Goal: Information Seeking & Learning: Learn about a topic

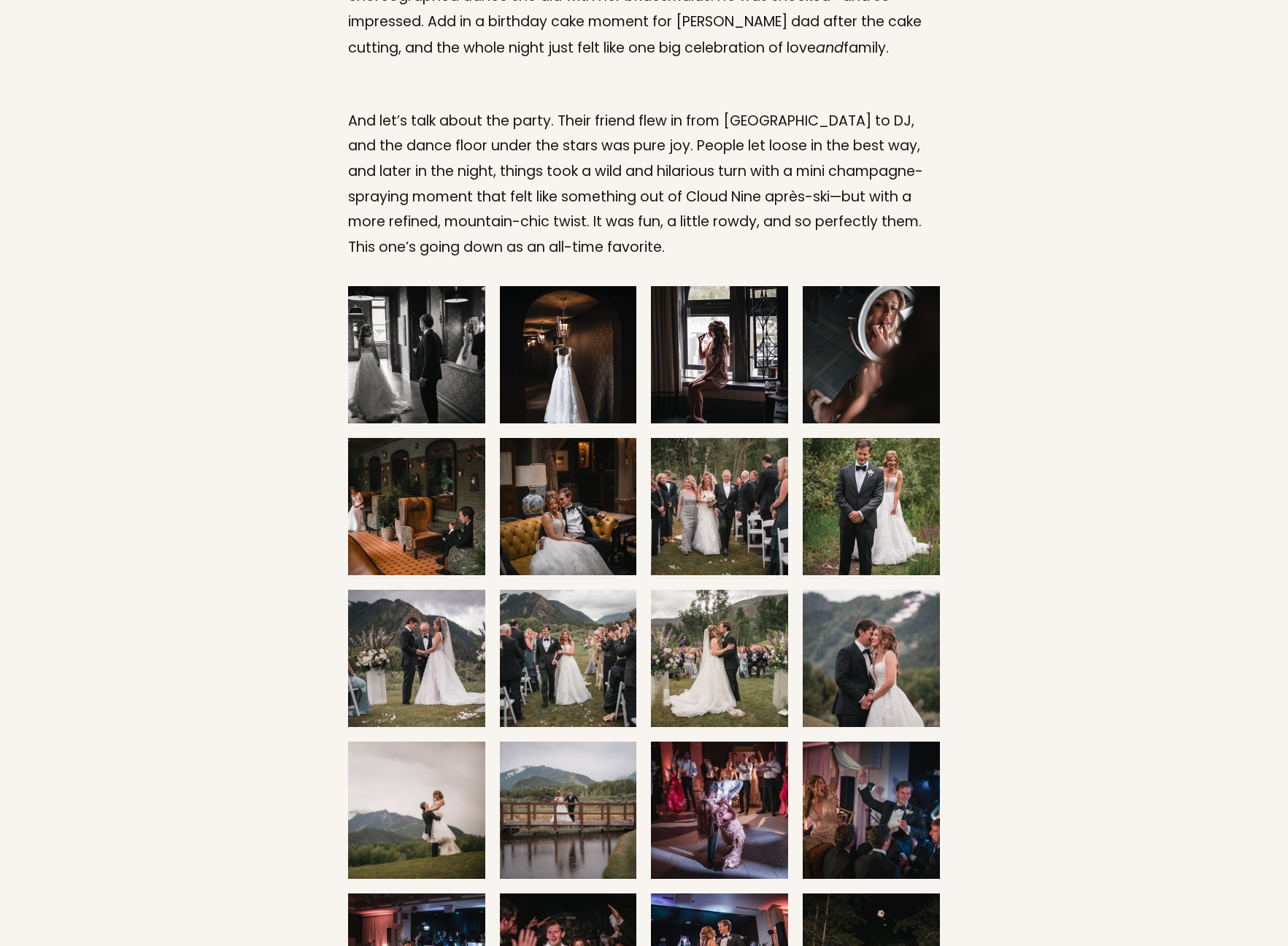
scroll to position [1433, 0]
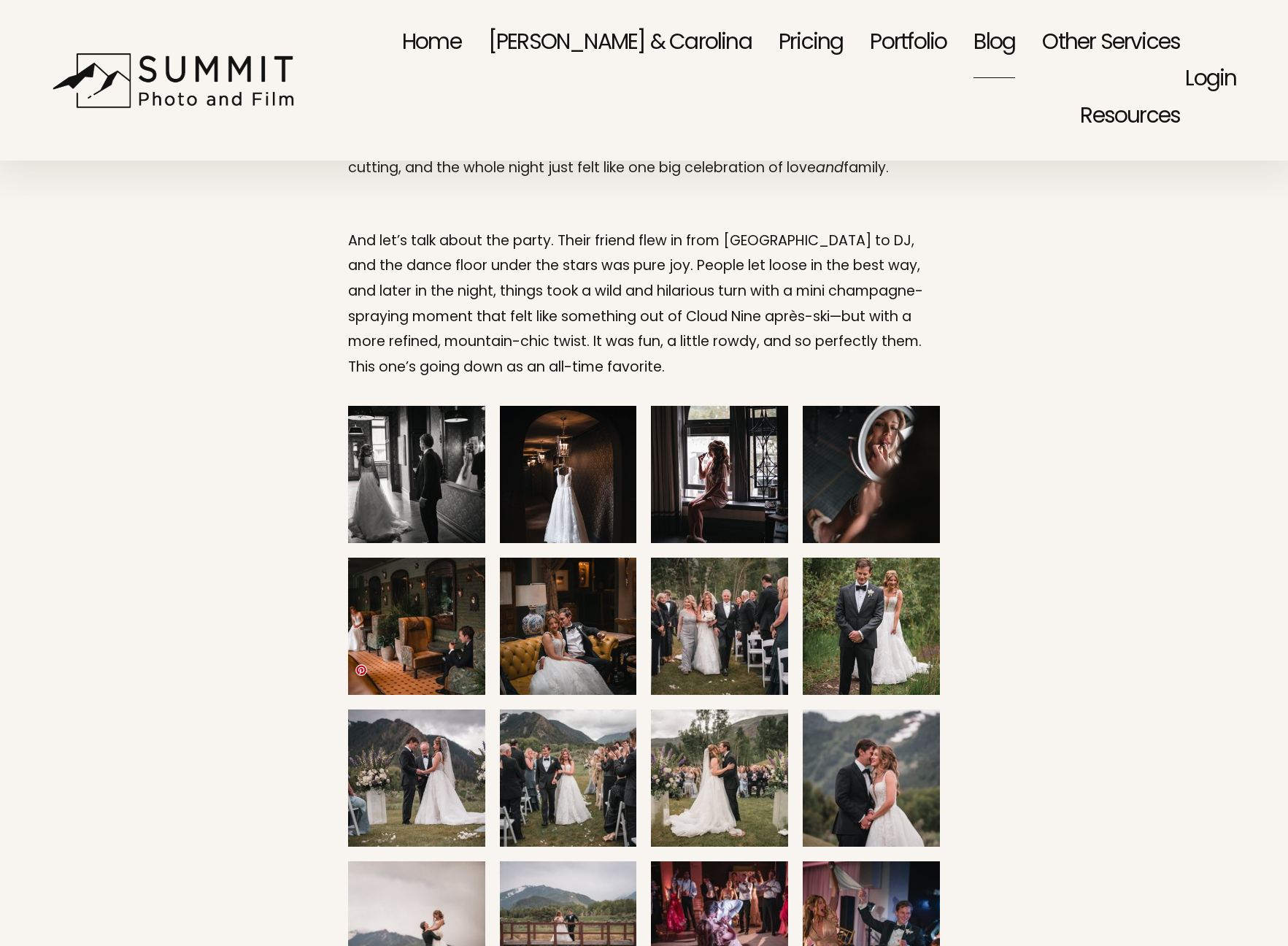
click at [446, 862] on img at bounding box center [383, 930] width 206 height 137
click at [430, 862] on img at bounding box center [383, 930] width 206 height 137
click at [438, 862] on img at bounding box center [383, 930] width 206 height 137
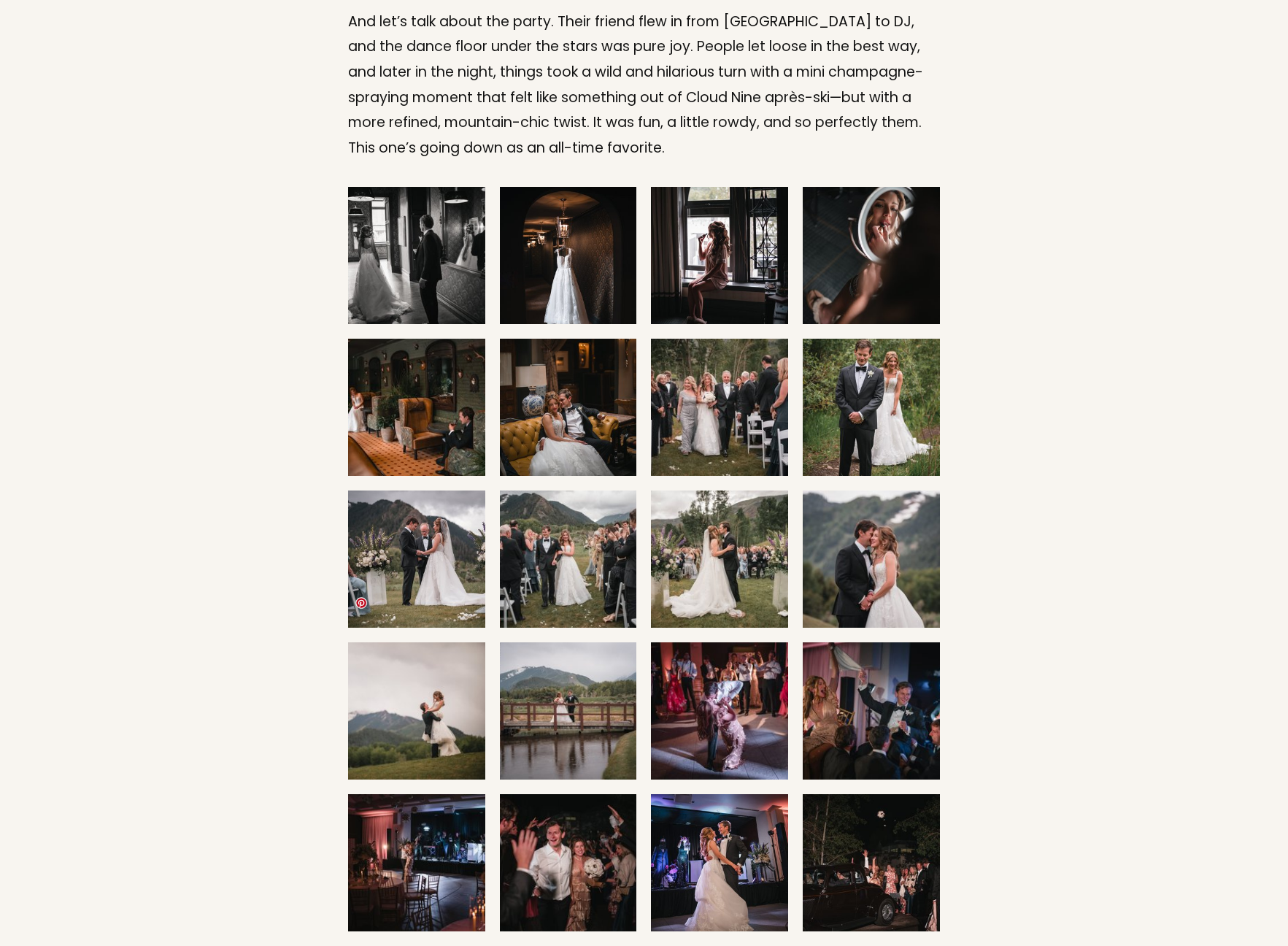
click at [427, 794] on img at bounding box center [443, 862] width 206 height 137
click at [434, 643] on img at bounding box center [383, 711] width 206 height 137
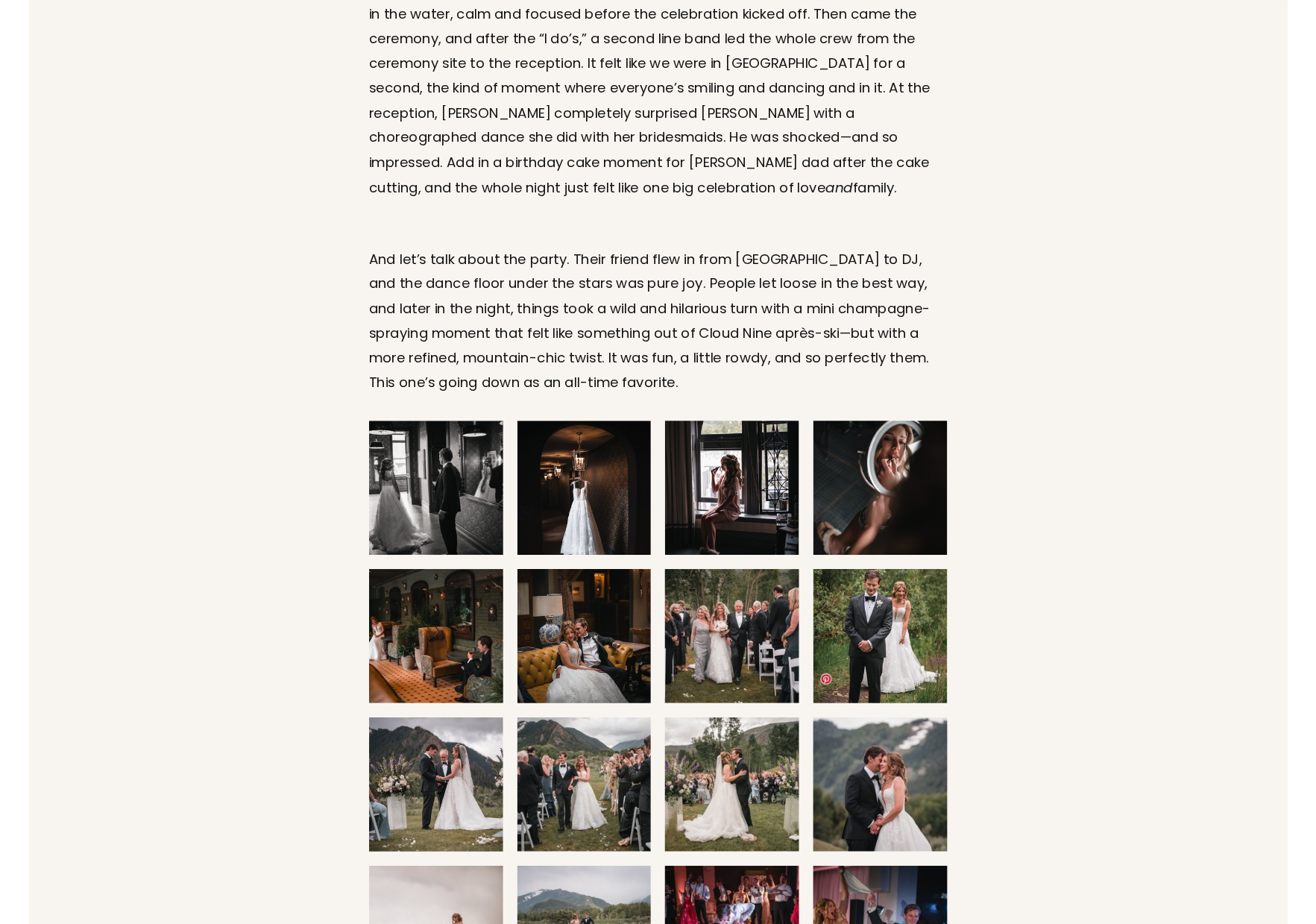
scroll to position [1546, 0]
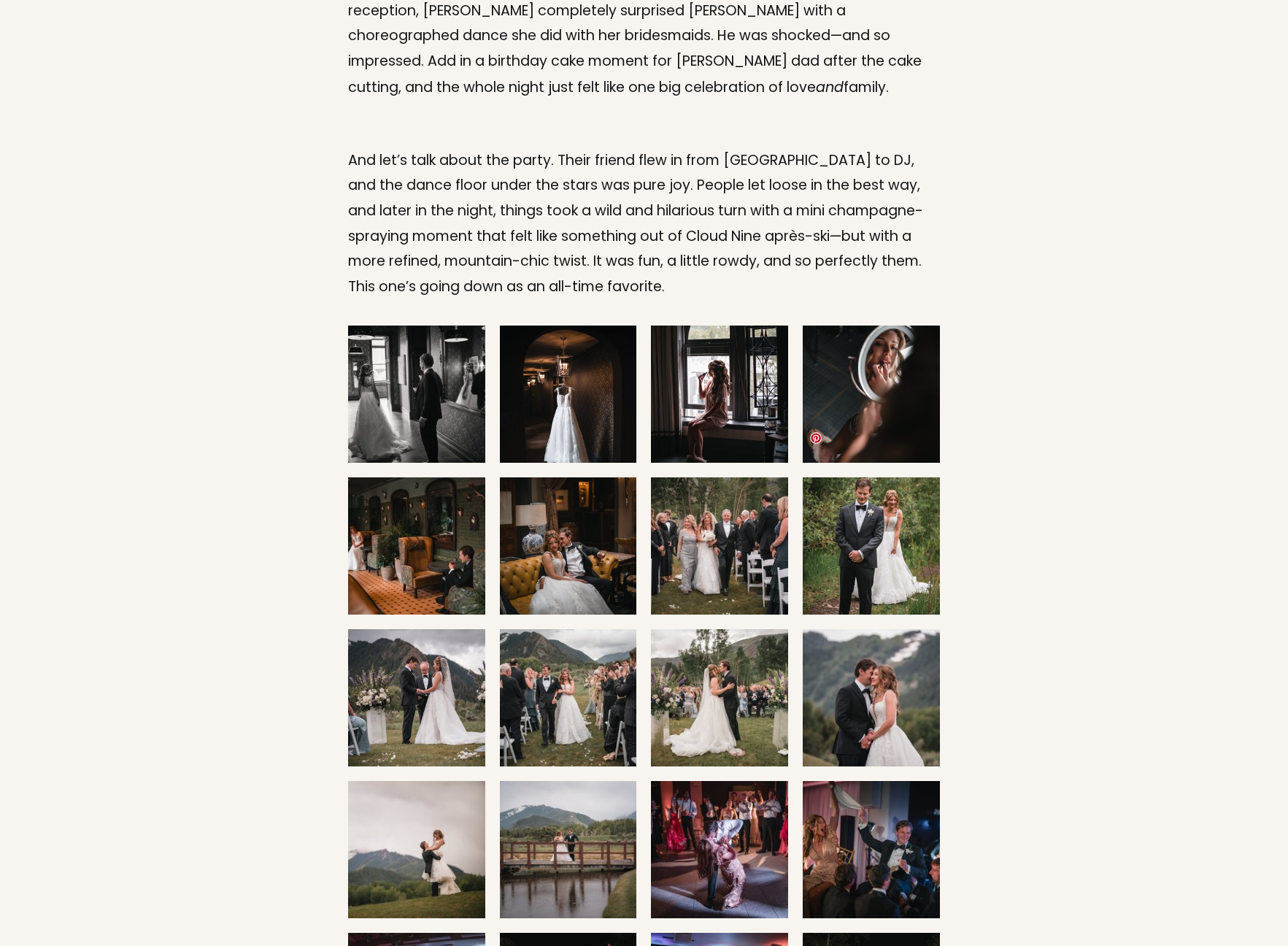
click at [896, 629] on img at bounding box center [872, 698] width 206 height 137
click at [878, 629] on img at bounding box center [872, 698] width 206 height 137
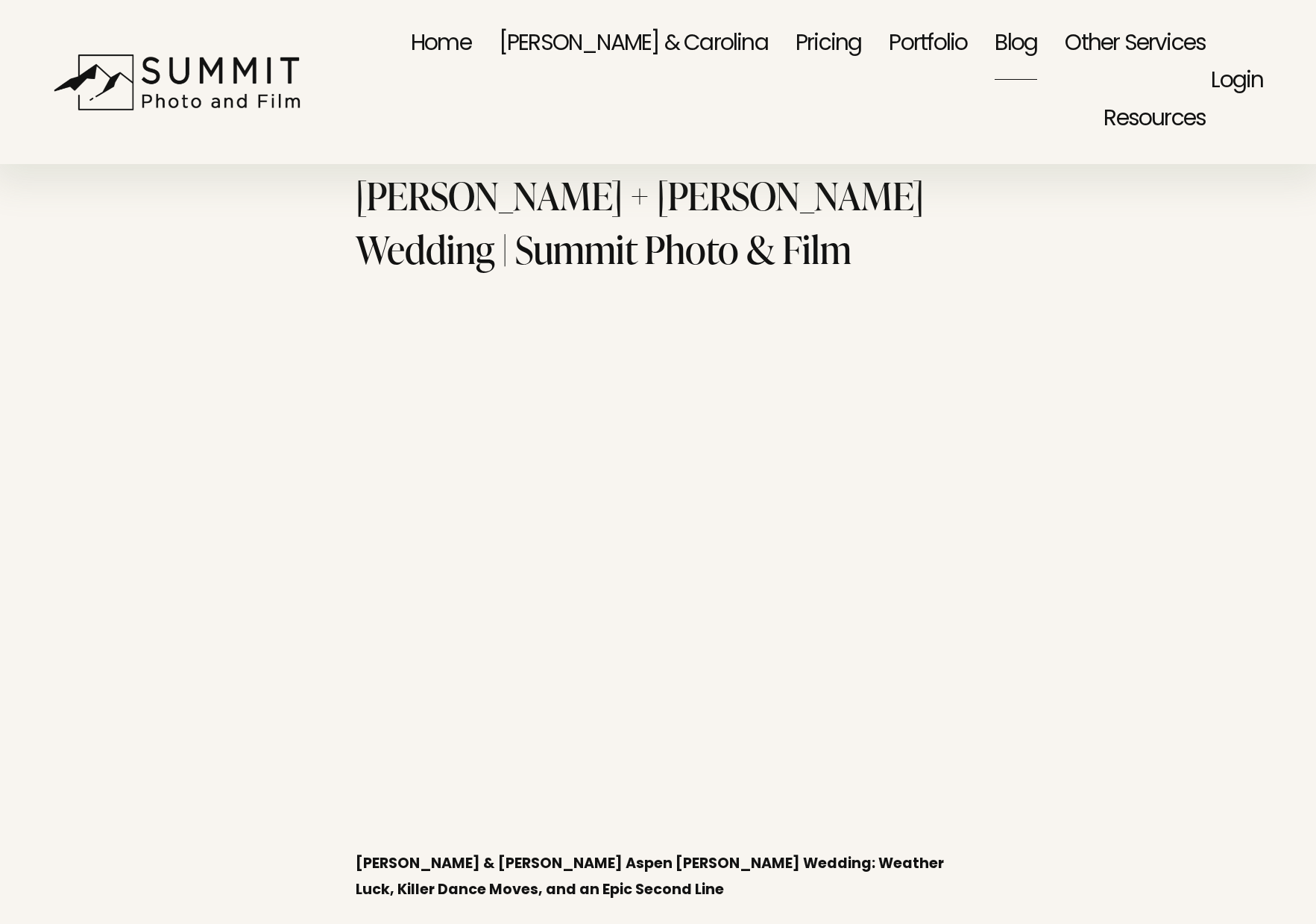
scroll to position [44, 0]
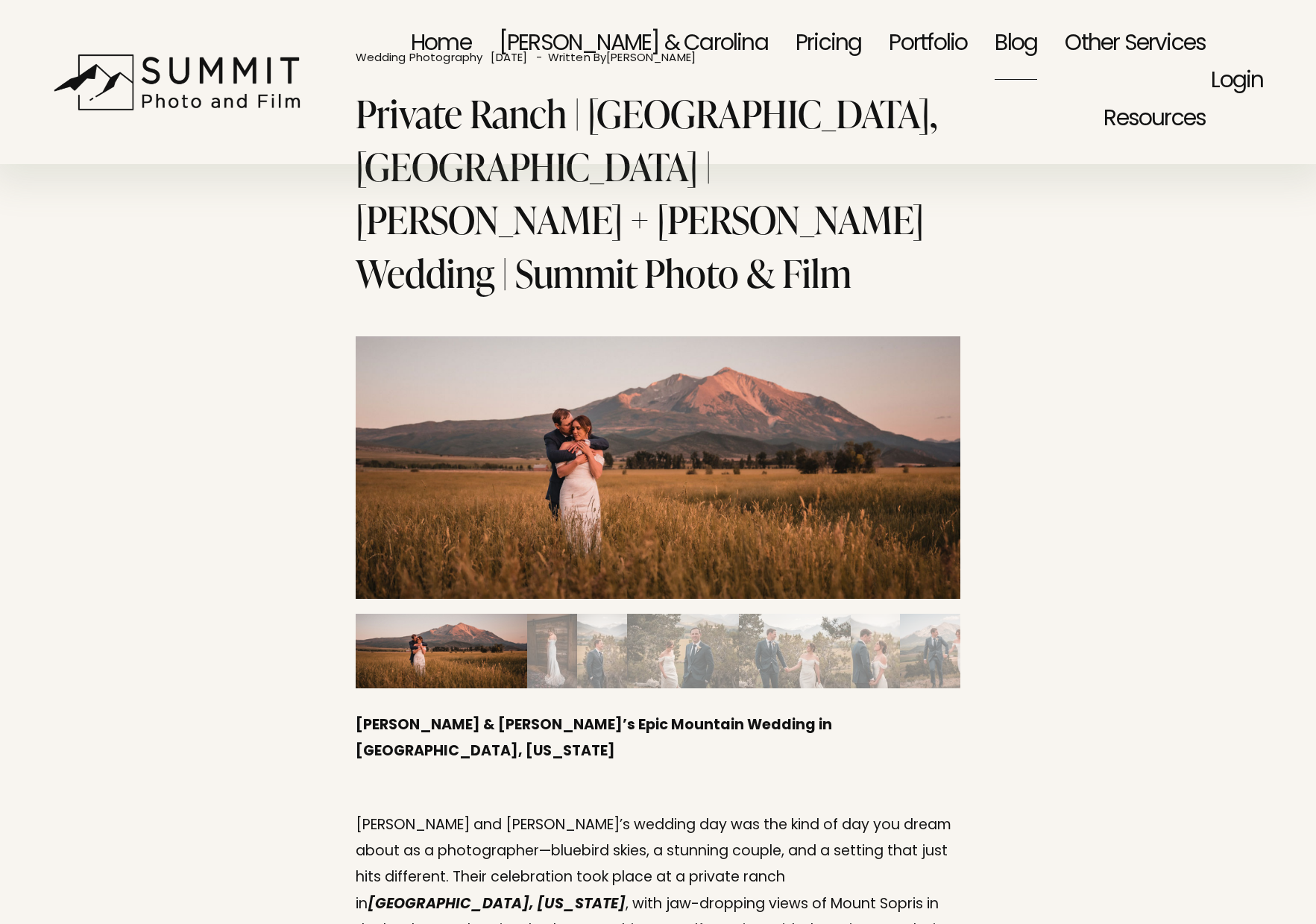
drag, startPoint x: 1130, startPoint y: 296, endPoint x: 1131, endPoint y: 308, distance: 12.0
click at [676, 614] on img "Slide 4" at bounding box center [683, 650] width 112 height 74
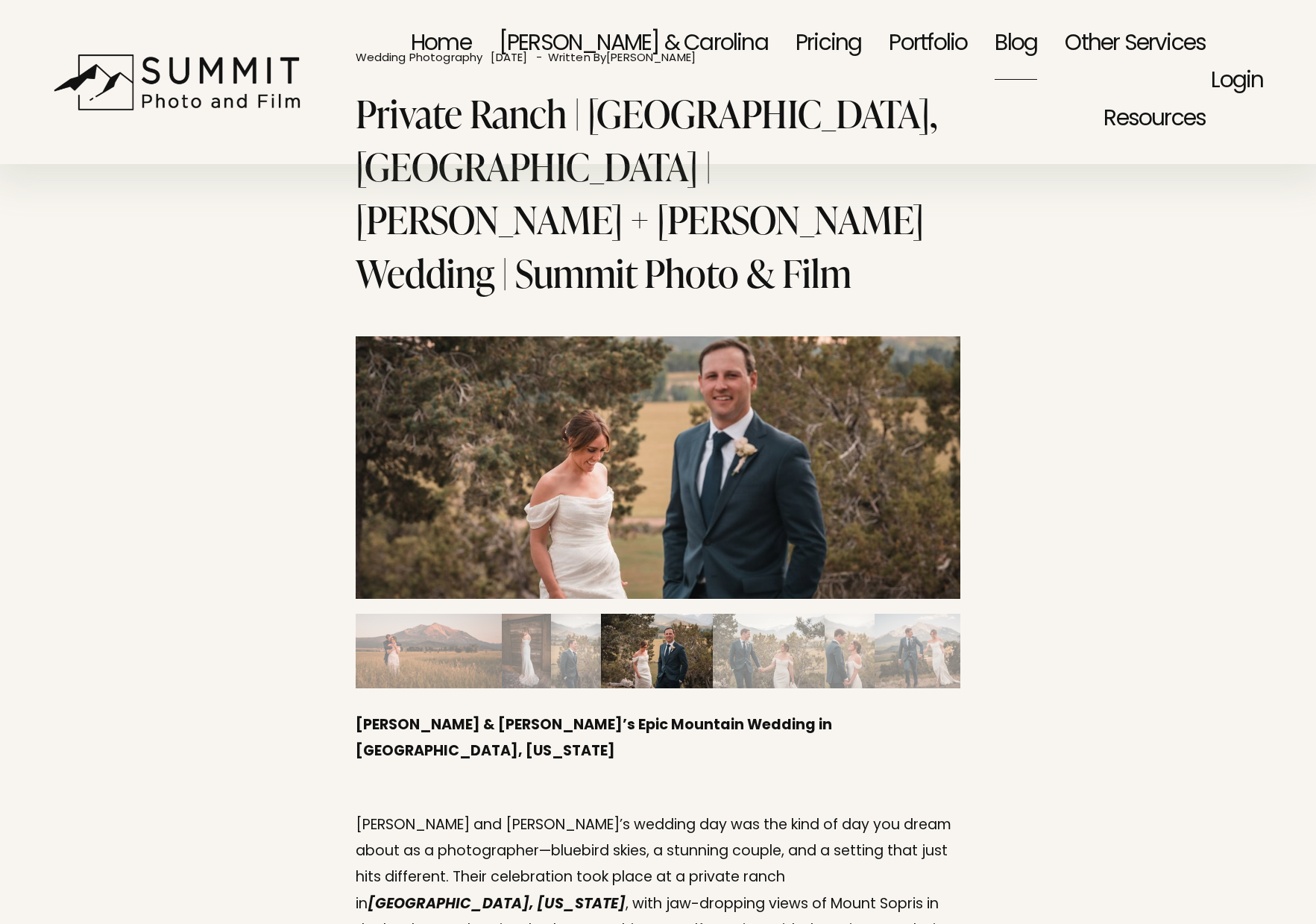
click at [701, 614] on img "Slide 4" at bounding box center [656, 650] width 112 height 74
click at [725, 614] on img "Slide 5" at bounding box center [768, 650] width 112 height 74
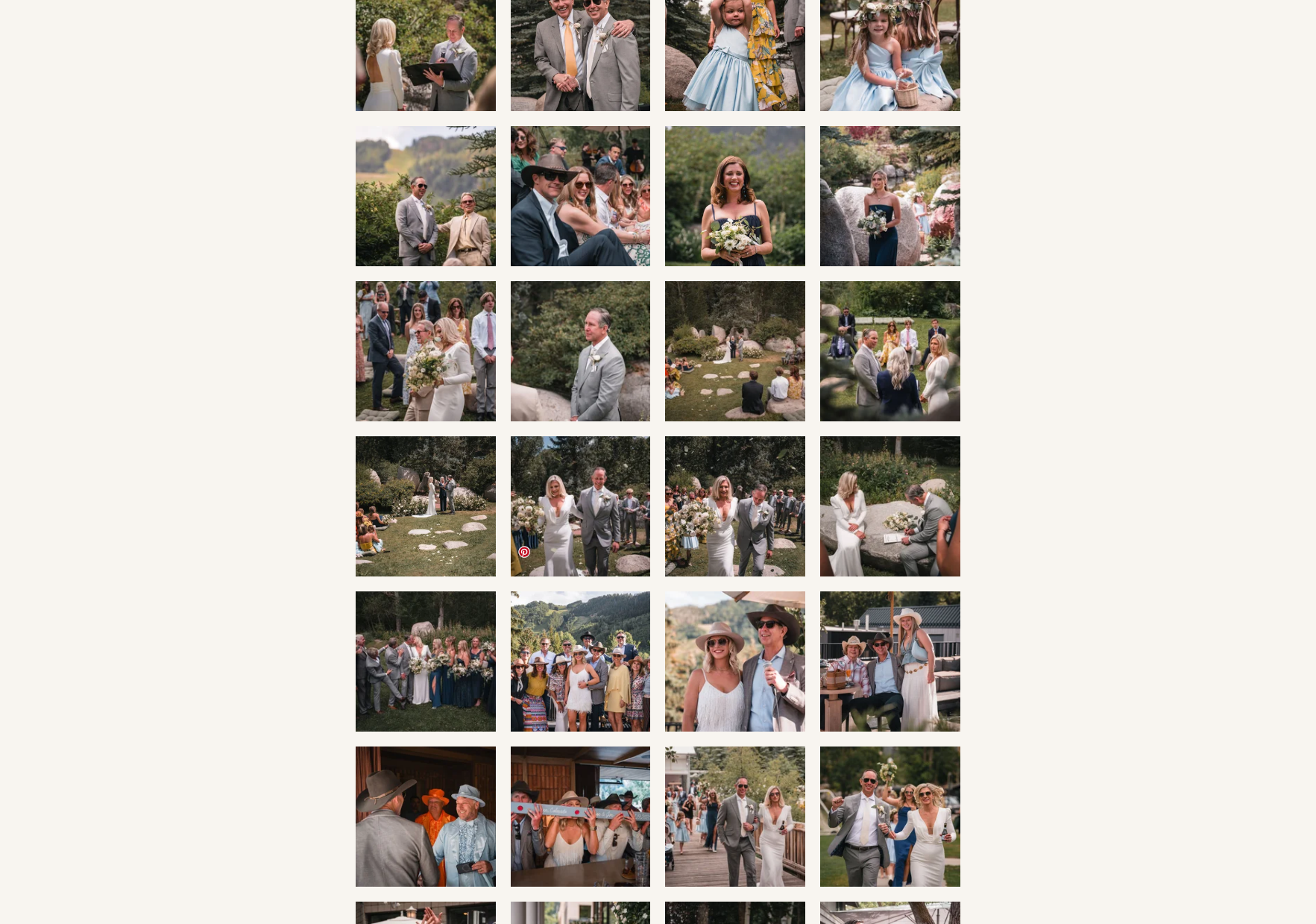
scroll to position [832, 0]
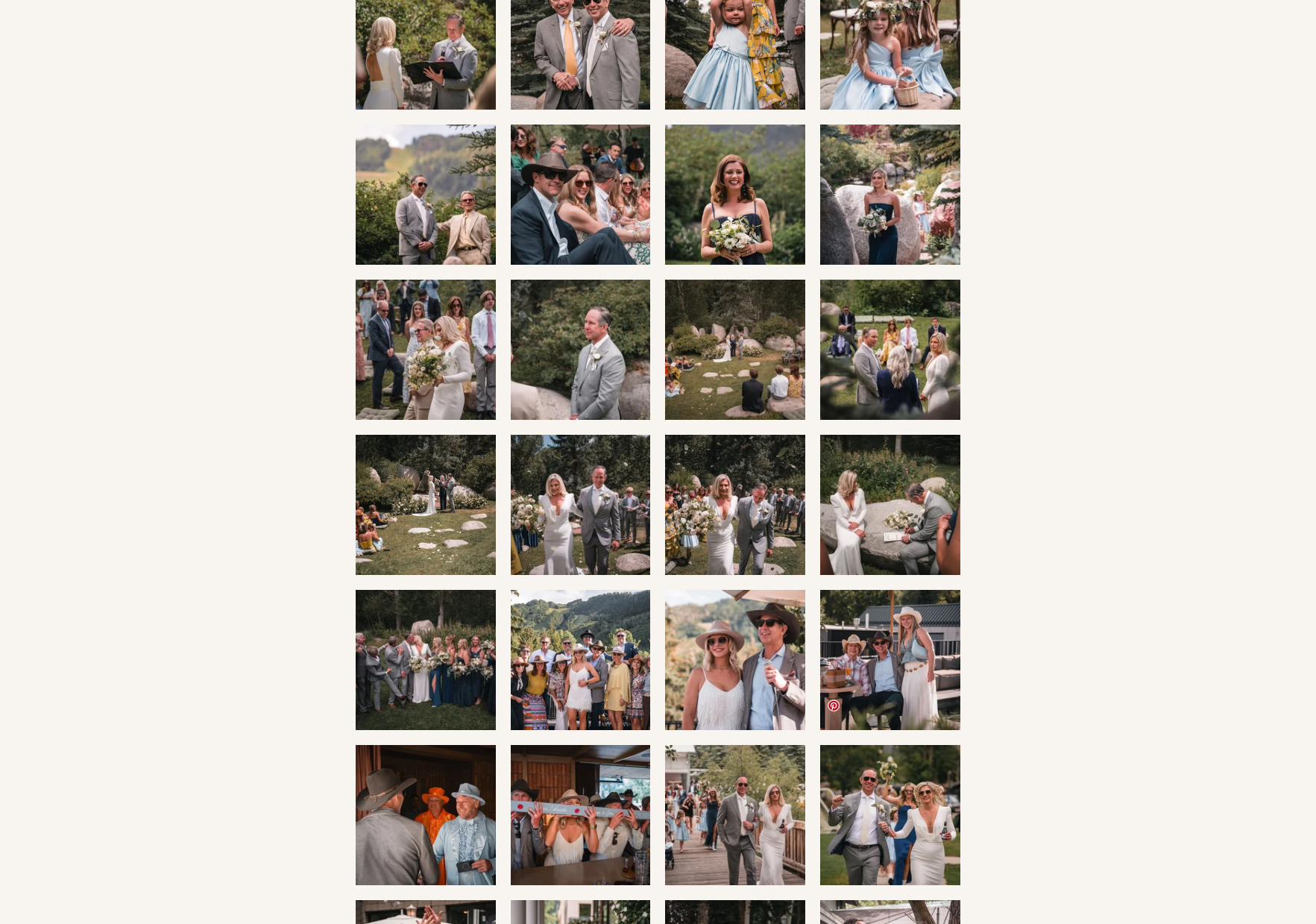
click at [907, 764] on img at bounding box center [891, 814] width 176 height 140
click at [873, 764] on img at bounding box center [891, 814] width 176 height 140
drag, startPoint x: 883, startPoint y: 763, endPoint x: 462, endPoint y: 22, distance: 852.2
